Goal: Transaction & Acquisition: Book appointment/travel/reservation

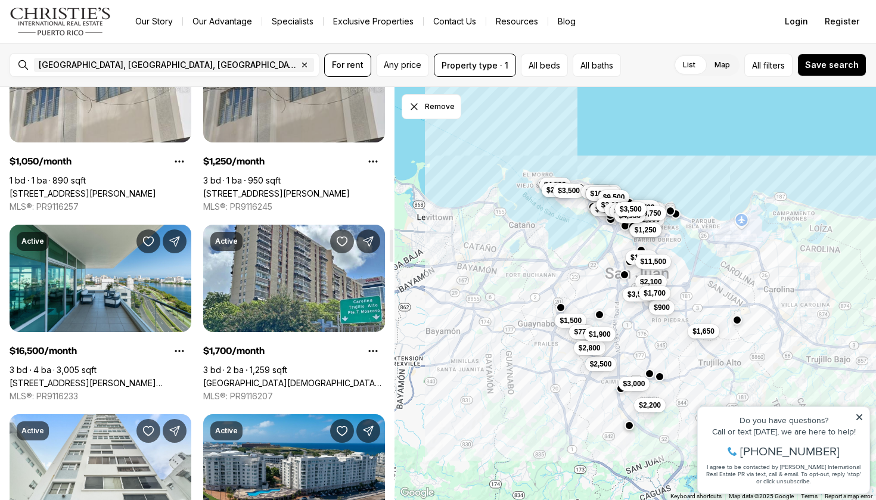
scroll to position [1832, 0]
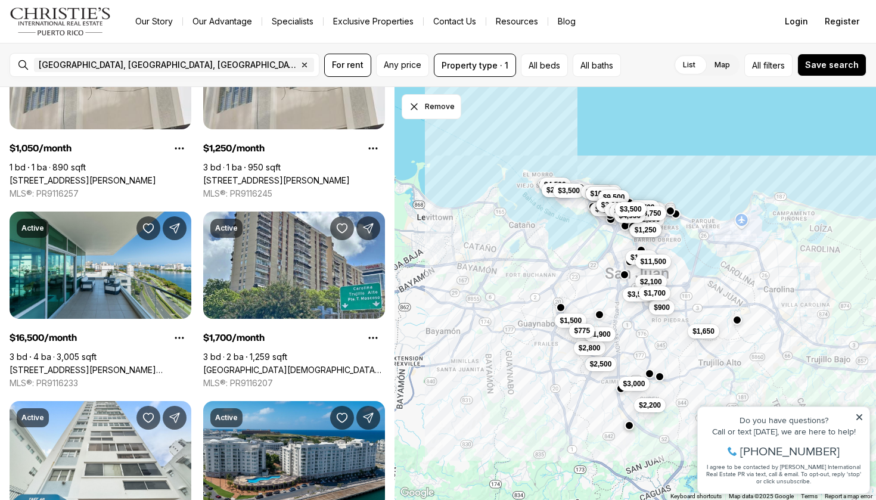
click at [578, 331] on span "$775" at bounding box center [582, 331] width 16 height 10
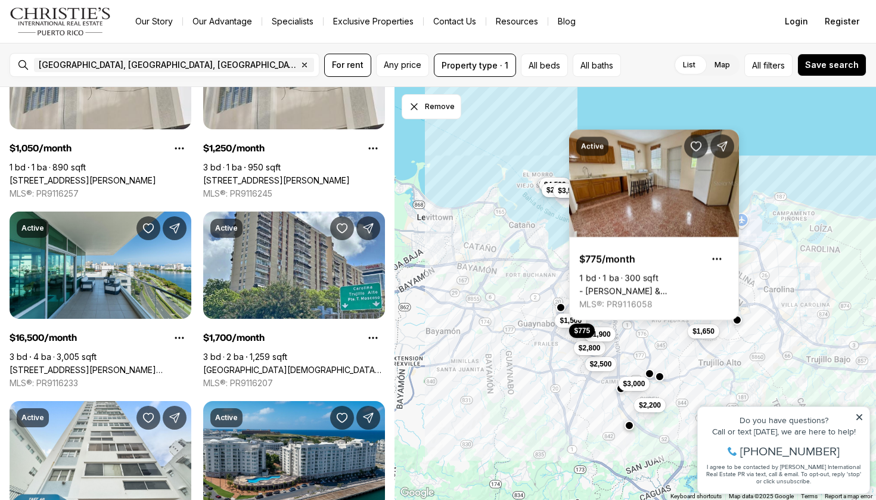
click at [520, 326] on div "$3,000 $1,050 $1,600 $8,000 $7,000 $2,700 $2,100 $2,850 $3,500 $2,200 $3,750 $1…" at bounding box center [636, 294] width 482 height 414
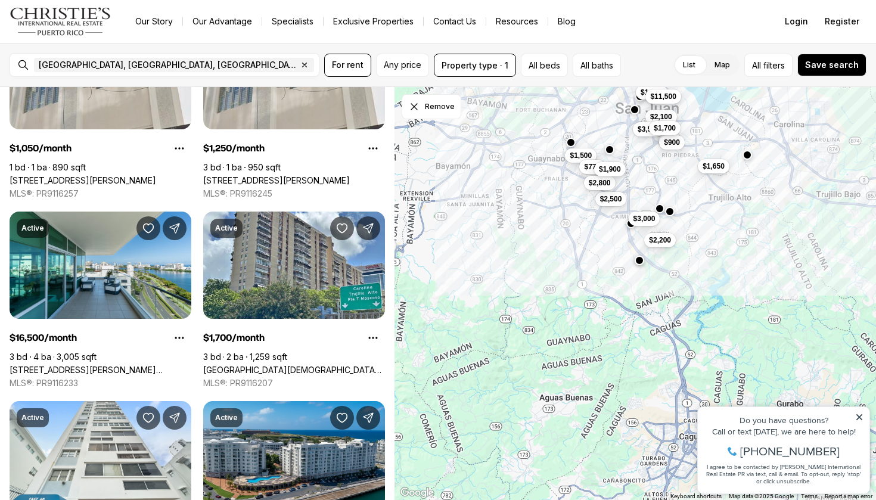
drag, startPoint x: 548, startPoint y: 382, endPoint x: 558, endPoint y: 214, distance: 167.8
click at [558, 214] on div "$3,000 $1,050 $1,600 $8,000 $7,000 $2,700 $2,100 $2,850 $3,500 $2,200 $3,750 $1…" at bounding box center [636, 294] width 482 height 414
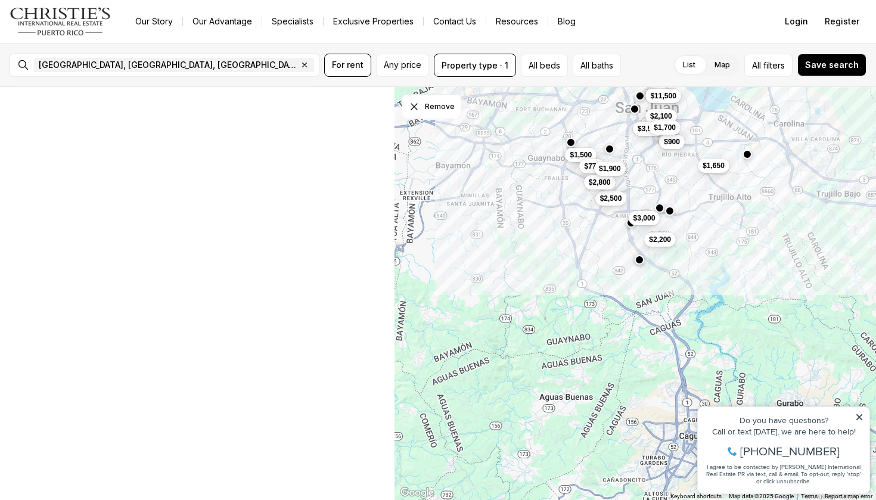
click at [649, 318] on div "$3,000 $2,100 $3,500 $2,200 $11,500 $1,650 $900 $1,700 $1,500 $775 $2,500 $2,80…" at bounding box center [636, 294] width 482 height 414
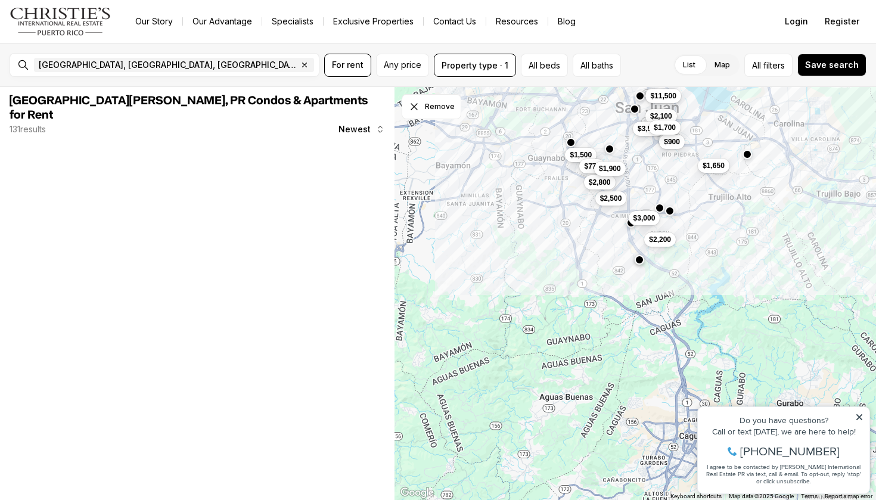
scroll to position [0, 0]
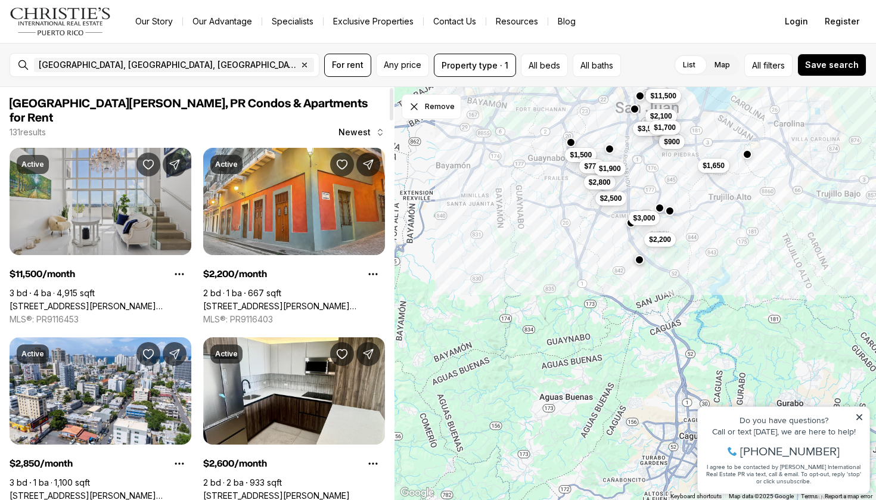
click at [120, 301] on link "[STREET_ADDRESS][PERSON_NAME][PERSON_NAME]" at bounding box center [101, 306] width 182 height 11
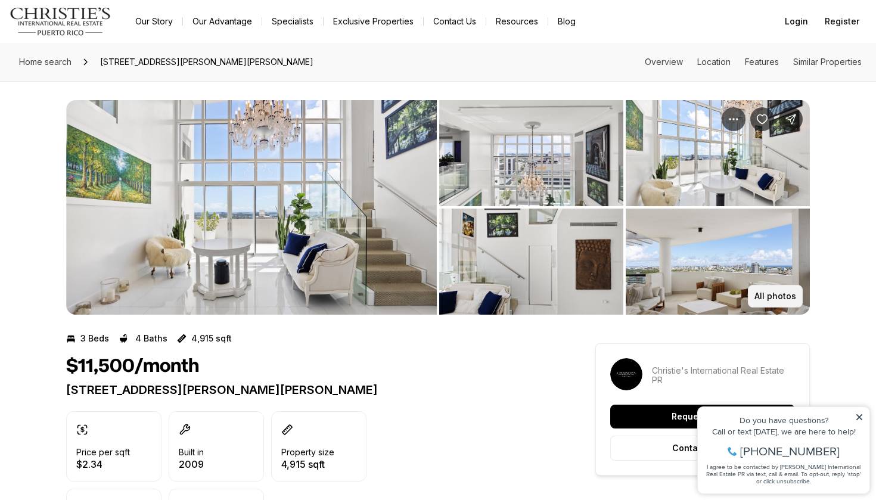
click at [765, 295] on p "All photos" at bounding box center [776, 297] width 42 height 10
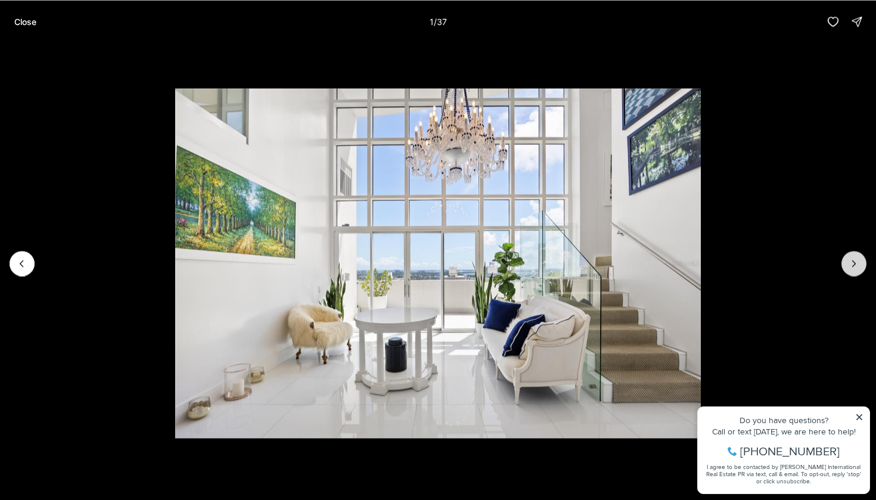
click at [855, 258] on icon "Next slide" at bounding box center [854, 264] width 12 height 12
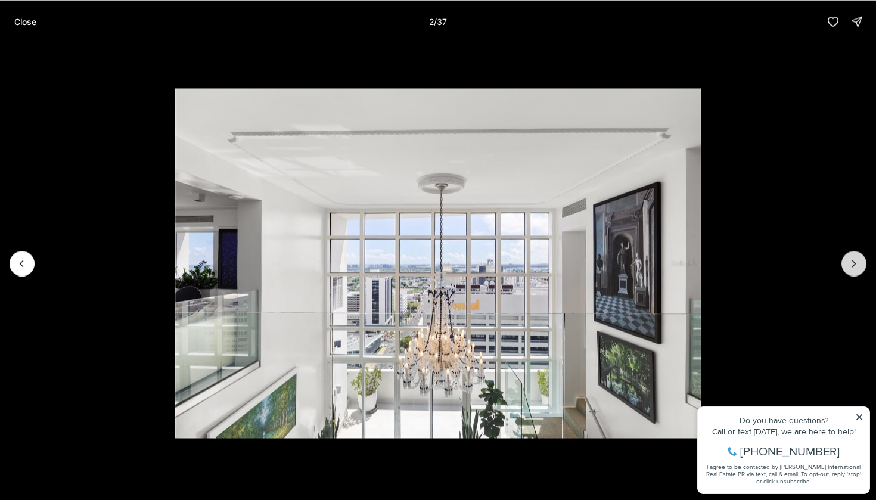
click at [855, 258] on icon "Next slide" at bounding box center [854, 264] width 12 height 12
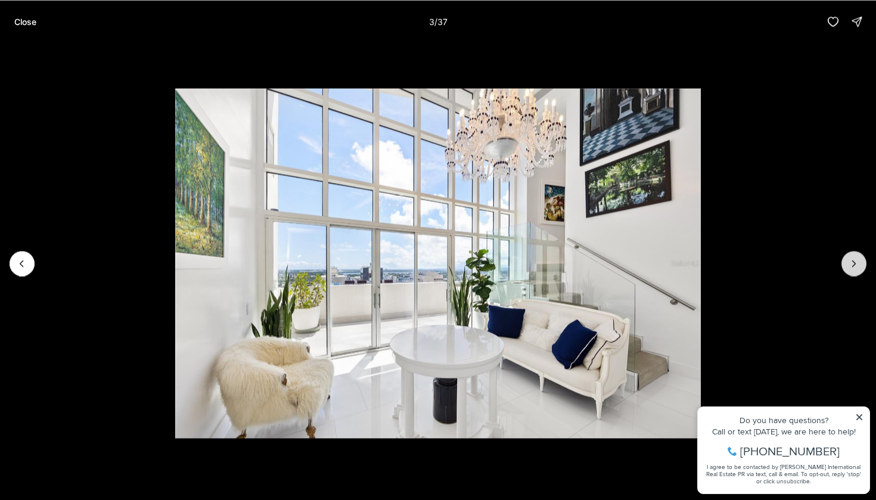
click at [855, 258] on icon "Next slide" at bounding box center [854, 264] width 12 height 12
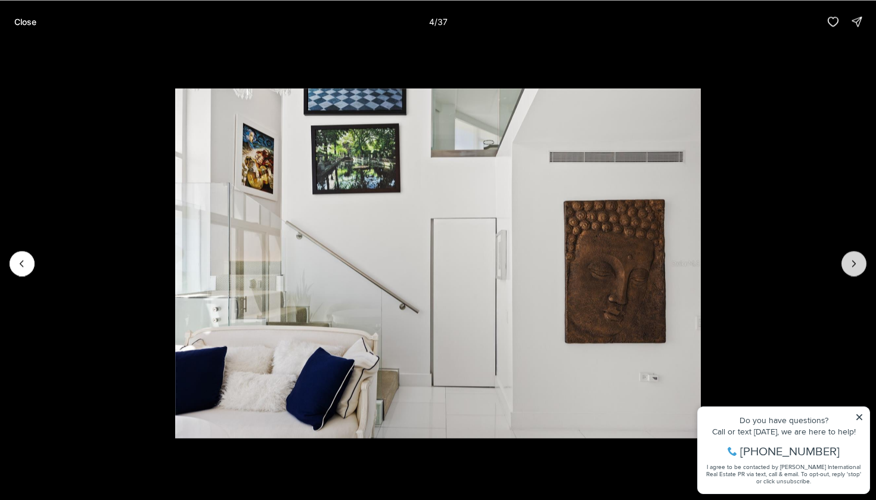
click at [855, 258] on icon "Next slide" at bounding box center [854, 264] width 12 height 12
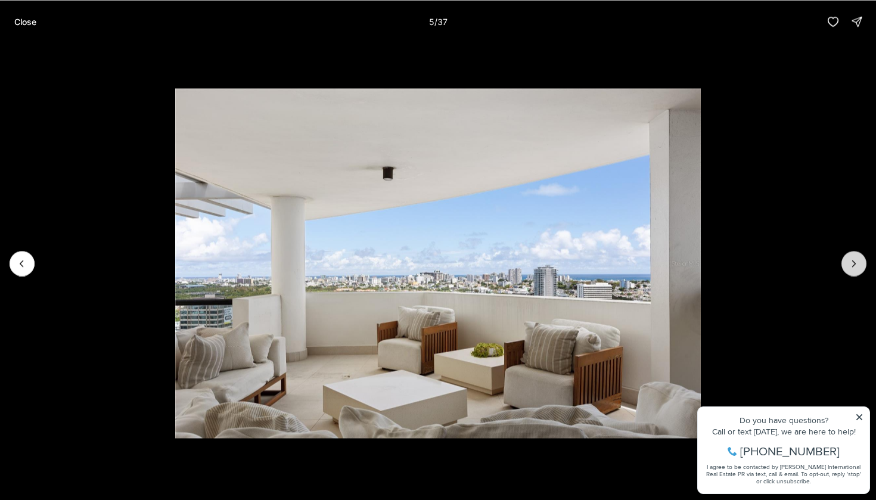
click at [855, 258] on icon "Next slide" at bounding box center [854, 264] width 12 height 12
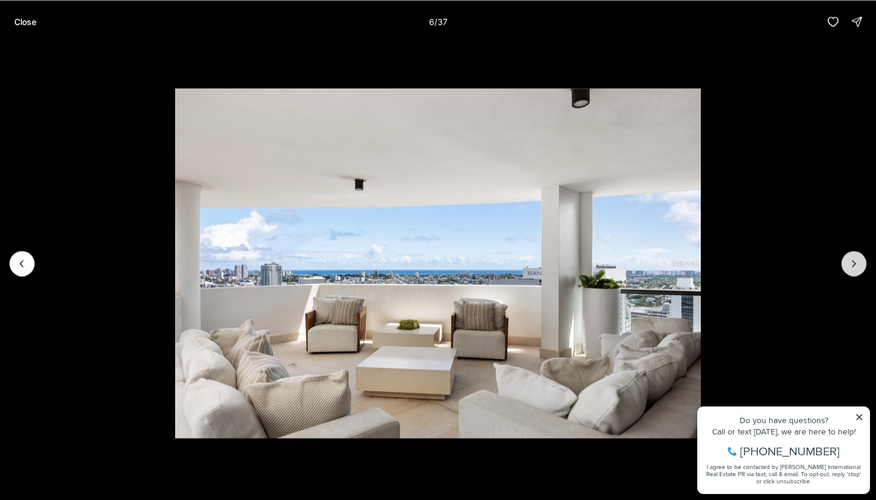
click at [855, 258] on icon "Next slide" at bounding box center [854, 264] width 12 height 12
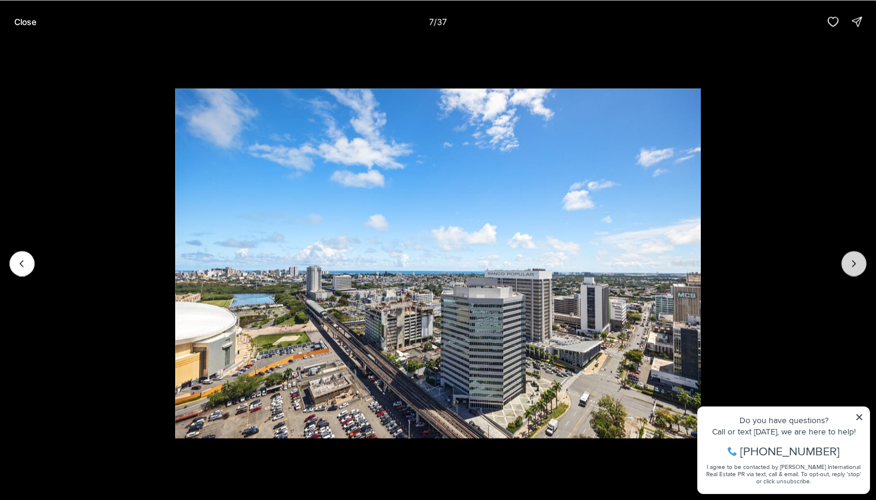
click at [855, 258] on icon "Next slide" at bounding box center [854, 264] width 12 height 12
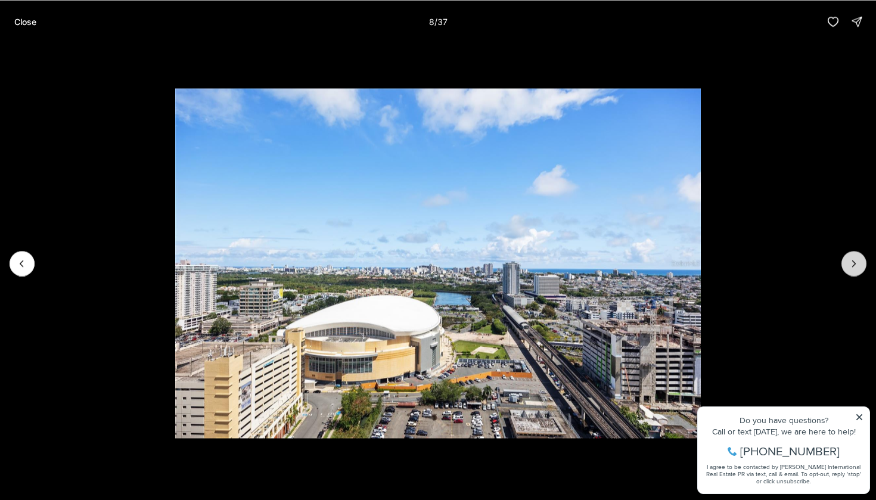
click at [855, 258] on icon "Next slide" at bounding box center [854, 264] width 12 height 12
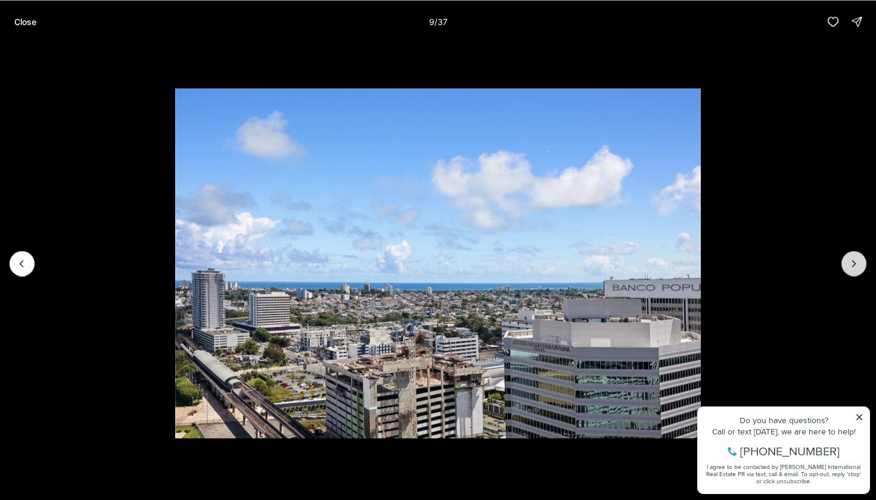
click at [855, 258] on icon "Next slide" at bounding box center [854, 264] width 12 height 12
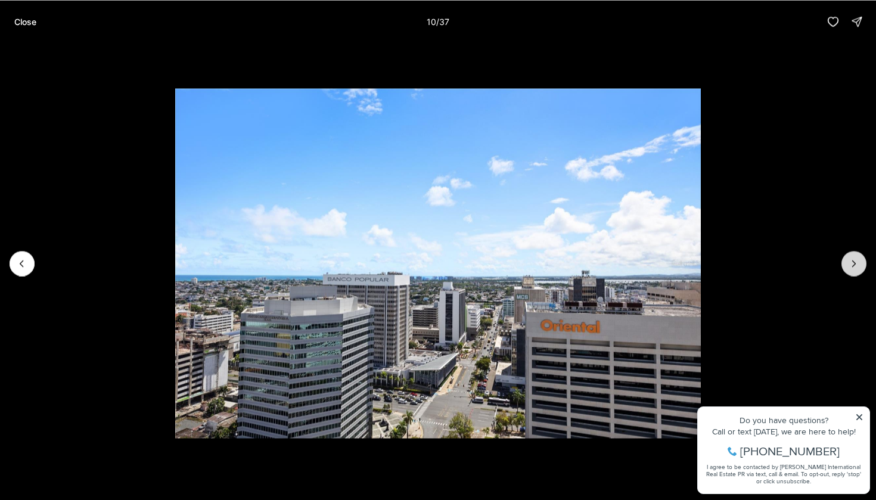
click at [855, 258] on icon "Next slide" at bounding box center [854, 264] width 12 height 12
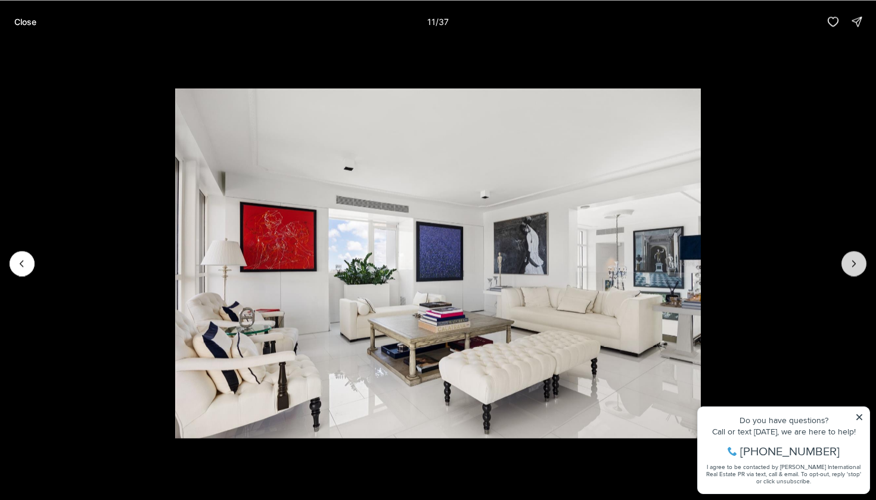
click at [855, 258] on icon "Next slide" at bounding box center [854, 264] width 12 height 12
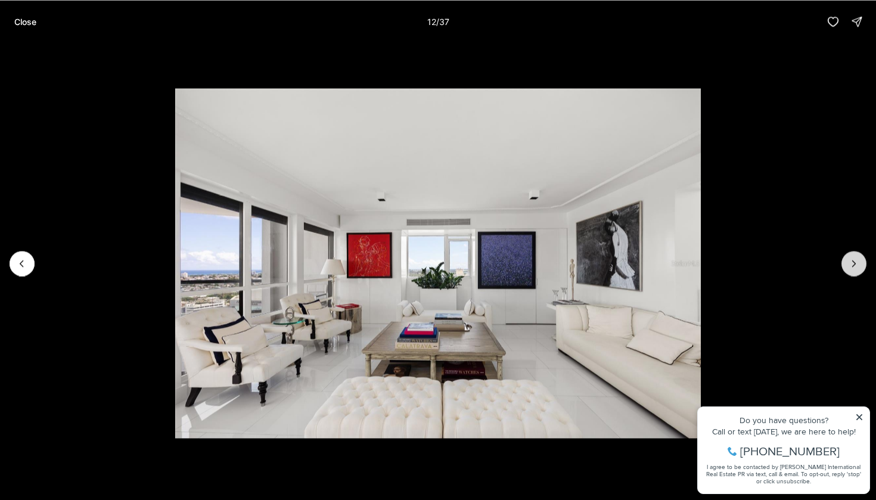
click at [855, 258] on icon "Next slide" at bounding box center [854, 264] width 12 height 12
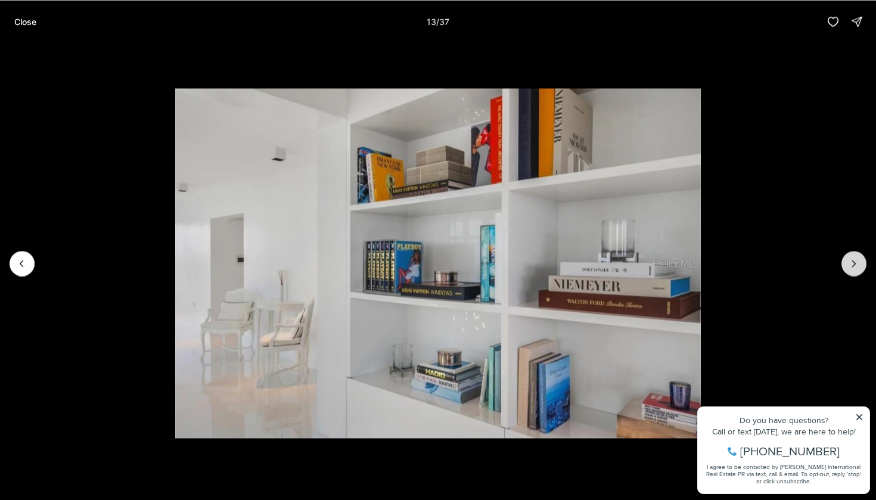
click at [855, 258] on icon "Next slide" at bounding box center [854, 264] width 12 height 12
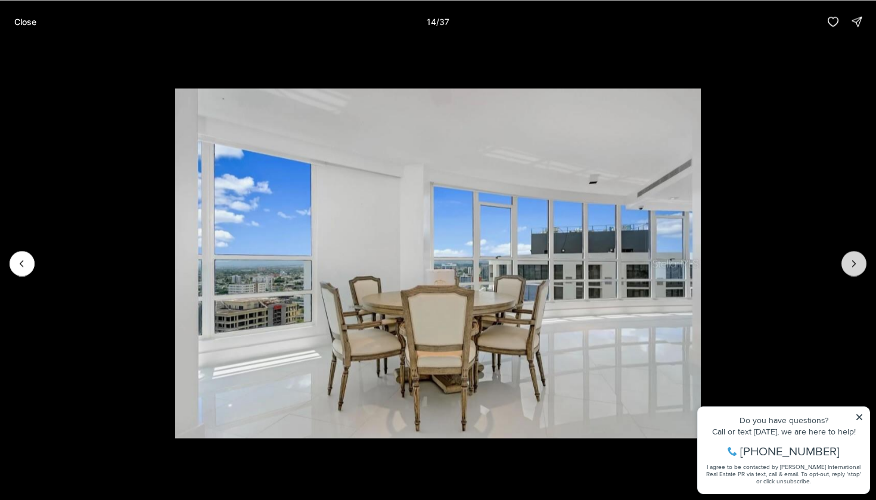
click at [855, 258] on icon "Next slide" at bounding box center [854, 264] width 12 height 12
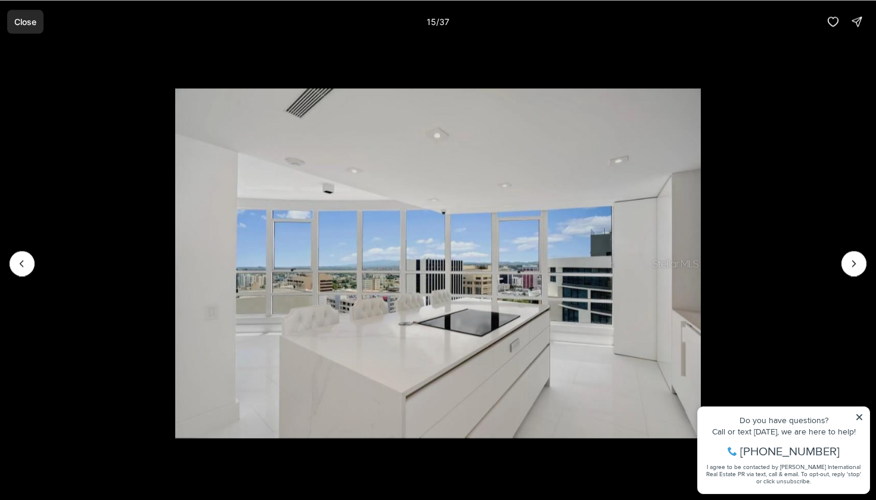
click at [26, 27] on button "Close" at bounding box center [25, 22] width 36 height 24
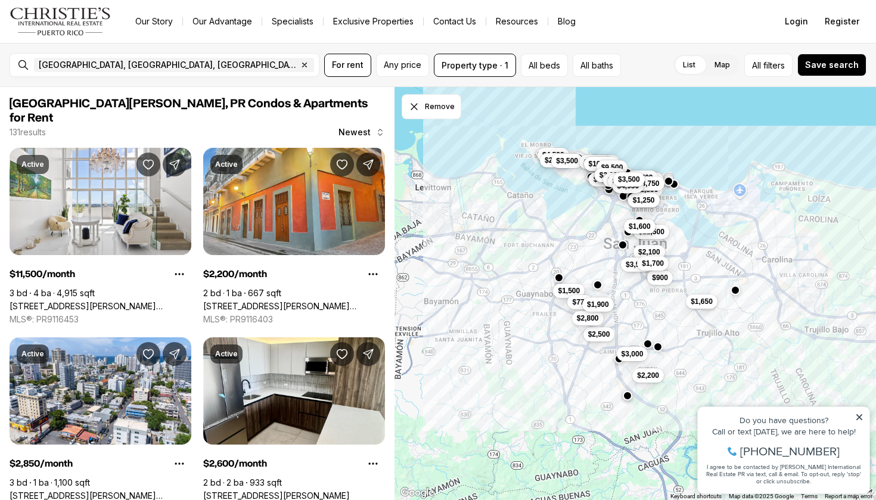
drag, startPoint x: 642, startPoint y: 258, endPoint x: 640, endPoint y: 228, distance: 30.5
click at [640, 228] on span "$1,600" at bounding box center [640, 227] width 22 height 10
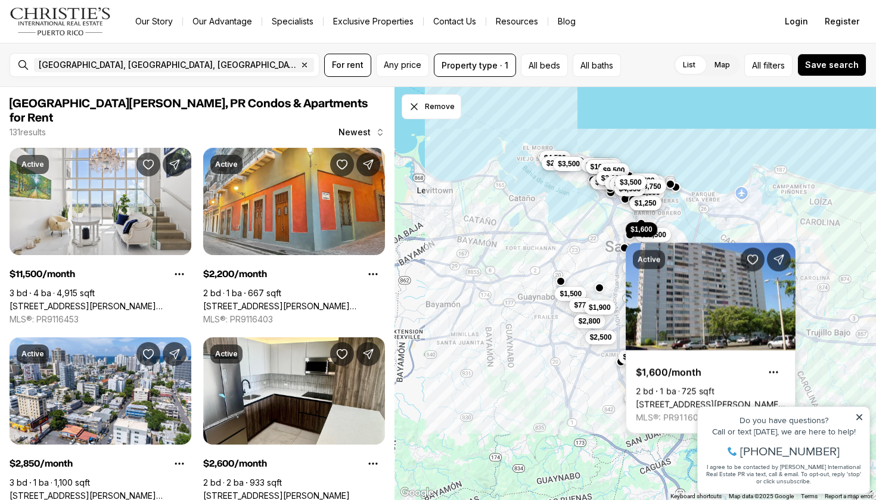
click at [482, 388] on div "$3,000 $1,050 $1,600 $8,000 $7,000 $2,700 $2,100 $2,850 $3,500 $2,200 $3,750 $1…" at bounding box center [636, 294] width 482 height 414
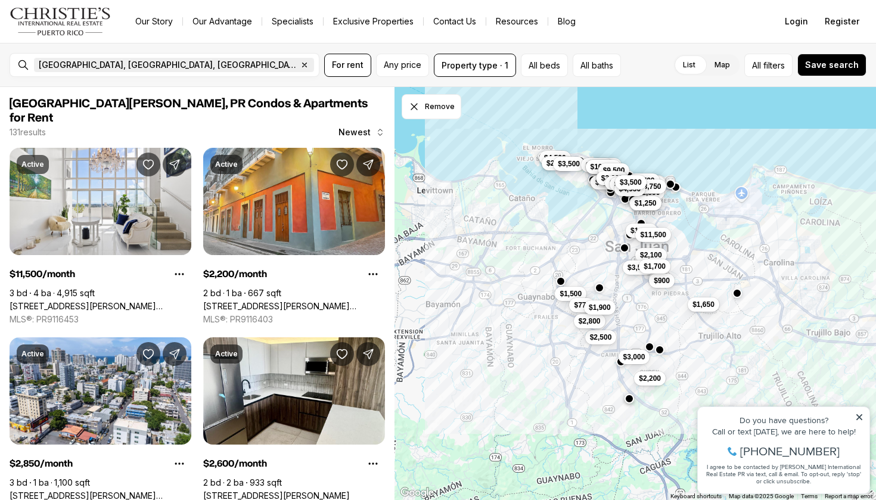
click at [300, 67] on icon "button" at bounding box center [305, 65] width 10 height 10
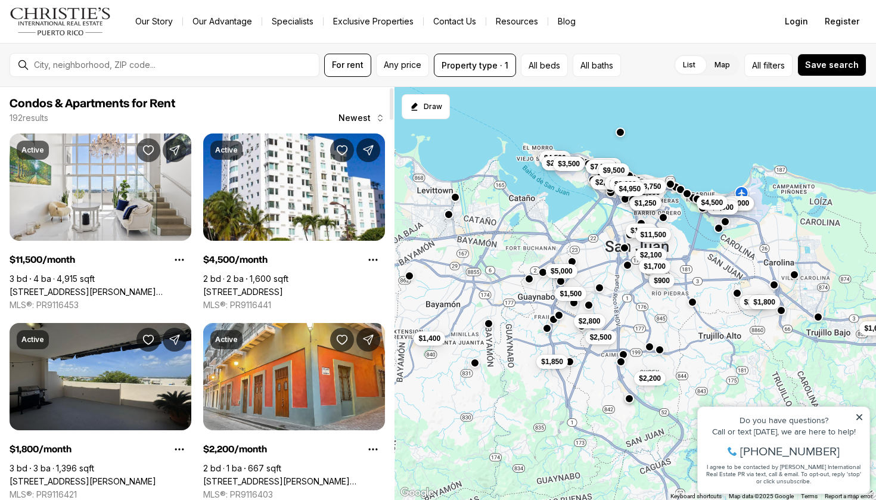
click at [73, 75] on div at bounding box center [174, 64] width 290 height 19
